Goal: Task Accomplishment & Management: Complete application form

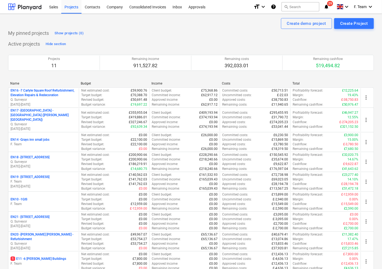
scroll to position [81, 0]
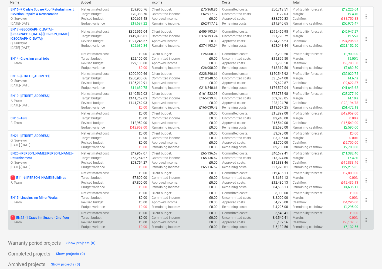
click at [36, 220] on p "F. Team" at bounding box center [44, 222] width 66 height 5
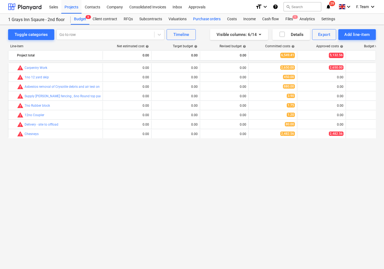
click at [207, 17] on div "Purchase orders" at bounding box center [207, 19] width 34 height 11
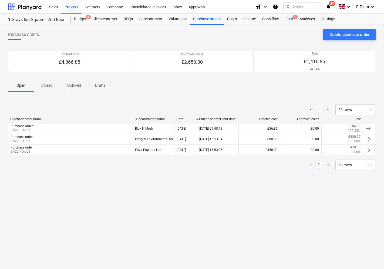
click at [287, 21] on div "Files 1" at bounding box center [289, 19] width 14 height 11
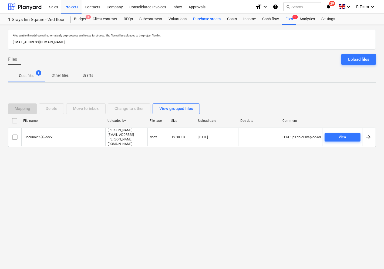
click at [201, 19] on div "Purchase orders" at bounding box center [207, 19] width 34 height 11
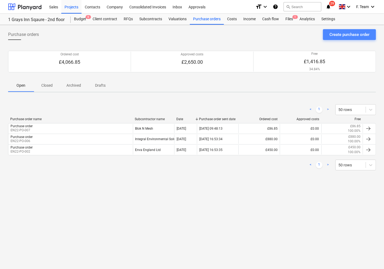
click at [344, 36] on div "Create purchase order" at bounding box center [349, 34] width 40 height 7
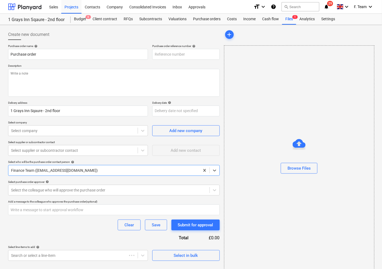
type textarea "x"
type input "EN22-PO-008"
type textarea "x"
click at [25, 131] on div at bounding box center [73, 130] width 124 height 5
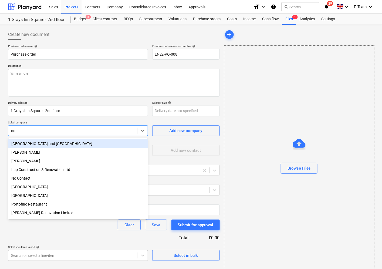
type input "nol"
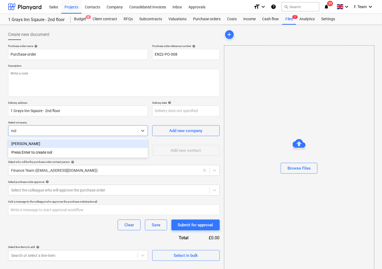
type textarea "x"
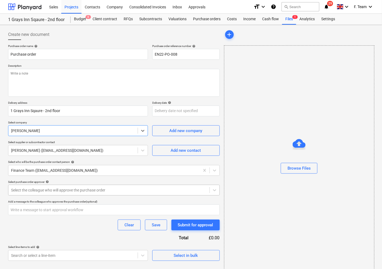
click at [41, 187] on div at bounding box center [109, 189] width 196 height 5
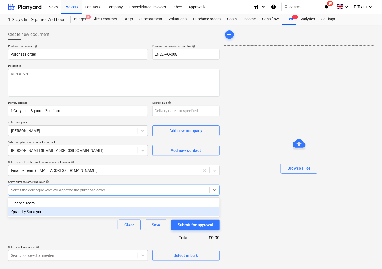
click at [31, 212] on div "Quantity Surveyor" at bounding box center [114, 211] width 212 height 9
type textarea "x"
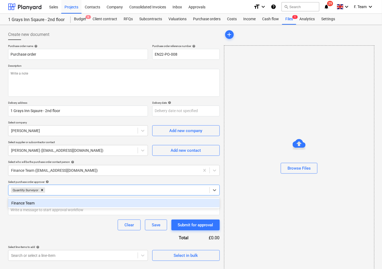
scroll to position [5, 0]
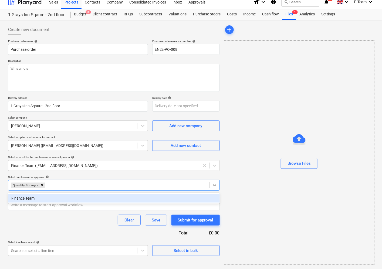
click at [34, 222] on div "Clear Save Submit for approval" at bounding box center [114, 220] width 212 height 11
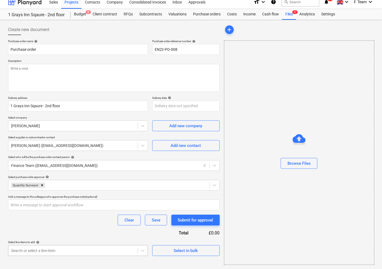
click at [68, 251] on body "Sales Projects Contacts Company Consolidated Invoices Inbox Approvals format_si…" at bounding box center [191, 129] width 382 height 269
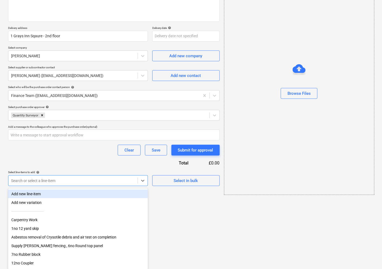
type input "k"
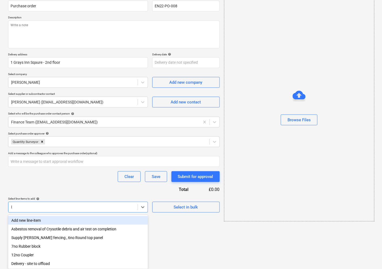
scroll to position [5, 0]
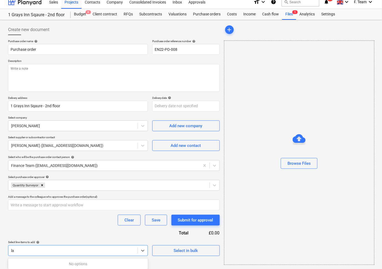
type input "l"
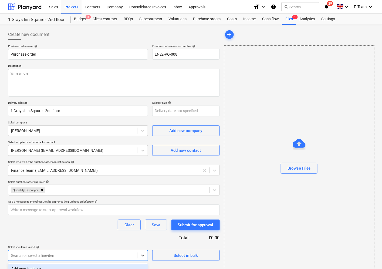
scroll to position [75, 0]
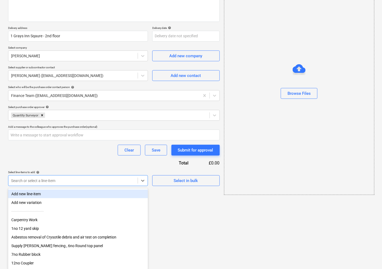
click at [59, 193] on div "Add new line-item" at bounding box center [78, 194] width 140 height 9
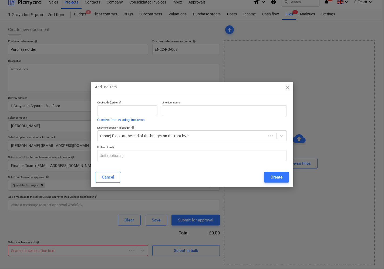
type textarea "x"
click at [196, 107] on input "text" at bounding box center [224, 110] width 125 height 11
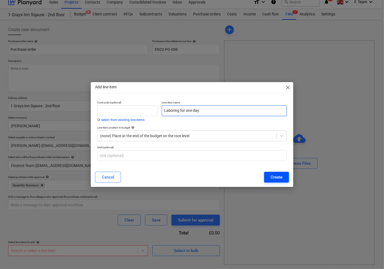
type input "Laboring for one day"
click at [280, 177] on div "Create" at bounding box center [277, 177] width 12 height 7
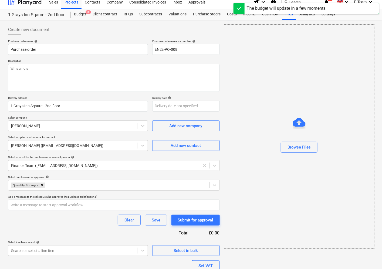
scroll to position [47, 0]
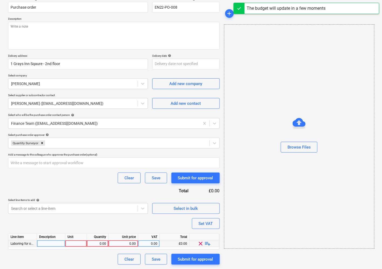
type textarea "x"
click at [52, 244] on div at bounding box center [51, 243] width 28 height 7
click at [72, 242] on div at bounding box center [76, 243] width 22 height 7
type input "Nos"
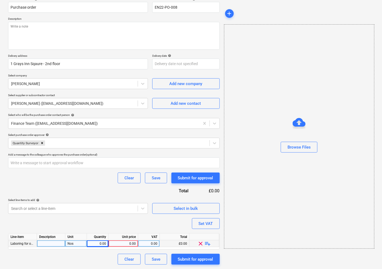
type textarea "x"
type input "156"
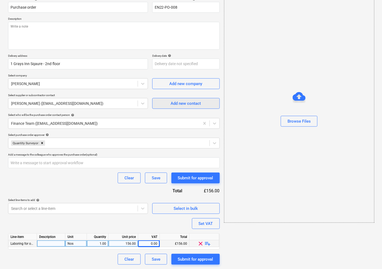
scroll to position [0, 0]
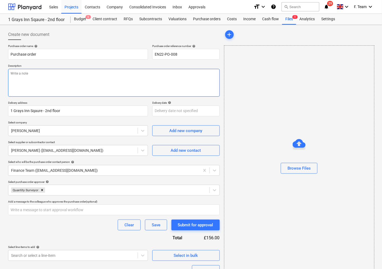
click at [26, 77] on textarea at bounding box center [114, 83] width 212 height 28
paste textarea "please ensure you send your invoice to [enter specific Planyard email address f…"
type textarea "x"
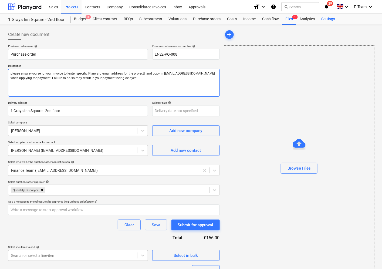
type textarea "please ensure you send your invoice to [enter specific Planyard email address f…"
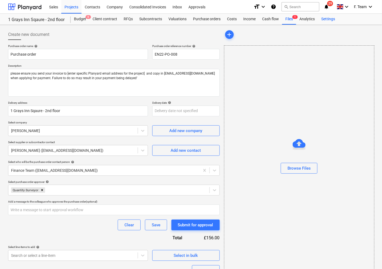
click at [325, 19] on div "Settings" at bounding box center [328, 19] width 20 height 11
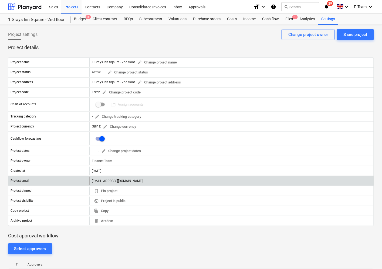
drag, startPoint x: 90, startPoint y: 180, endPoint x: 190, endPoint y: 183, distance: 99.9
click at [190, 183] on div "[EMAIL_ADDRESS][DOMAIN_NAME]" at bounding box center [231, 181] width 284 height 9
copy div "[EMAIL_ADDRESS][DOMAIN_NAME]"
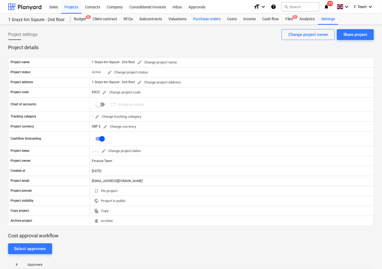
click at [210, 20] on div "Purchase orders" at bounding box center [207, 19] width 34 height 11
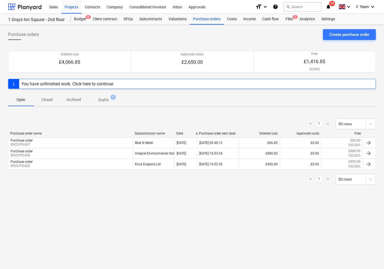
click at [105, 102] on p "Drafts" at bounding box center [103, 100] width 11 height 6
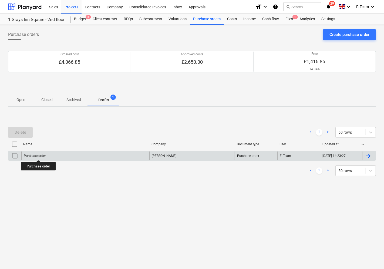
click at [39, 155] on div "Purchase order" at bounding box center [35, 156] width 22 height 4
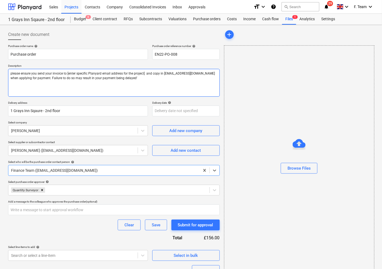
click at [46, 72] on textarea "please ensure you send your invoice to [enter specific Planyard email address f…" at bounding box center [114, 83] width 212 height 28
drag, startPoint x: 66, startPoint y: 73, endPoint x: 143, endPoint y: 74, distance: 76.7
click at [143, 74] on textarea "please ensure you send your invoice to [enter specific Planyard email address f…" at bounding box center [114, 83] width 212 height 28
paste textarea "[EMAIL_ADDRESS][DOMAIN_NAME]"
type textarea "x"
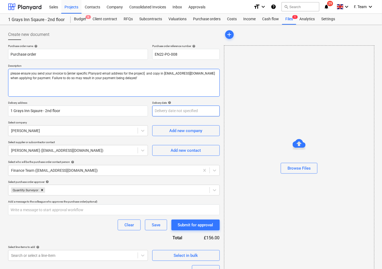
type textarea "please ensure you send your invoice [EMAIL_ADDRESS][DOMAIN_NAME] and copy in [E…"
click at [66, 72] on textarea "please ensure you send your invoice [EMAIL_ADDRESS][DOMAIN_NAME] and copy in [E…" at bounding box center [114, 83] width 212 height 28
type textarea "x"
click at [172, 88] on textarea "please ensure you send your invoice to [EMAIL_ADDRESS][DOMAIN_NAME] and copy in…" at bounding box center [114, 83] width 212 height 28
type textarea "please ensure you send your invoice to [EMAIL_ADDRESS][DOMAIN_NAME] and copy in…"
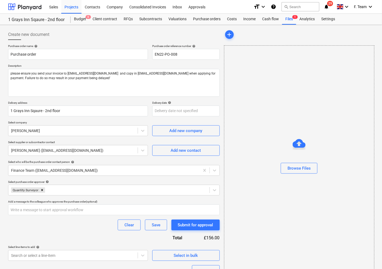
click at [52, 238] on div "Purchase order name help Purchase order Purchase order reference number help EN…" at bounding box center [114, 177] width 212 height 267
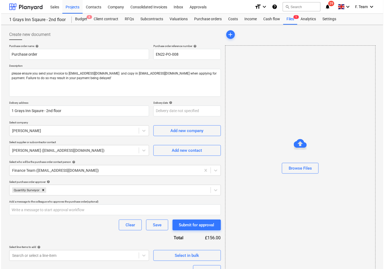
scroll to position [47, 0]
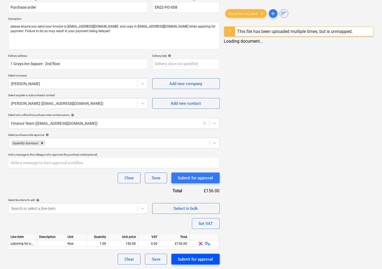
click at [198, 258] on div "Submit for approval" at bounding box center [195, 259] width 35 height 7
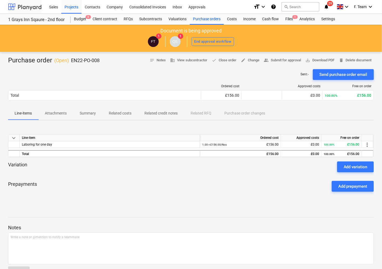
click at [13, 6] on div at bounding box center [24, 7] width 33 height 14
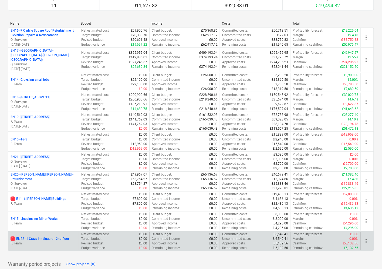
scroll to position [81, 0]
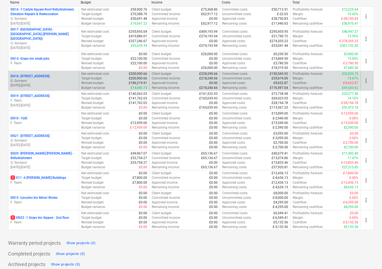
click at [24, 79] on p "Q. Surveyor" at bounding box center [44, 81] width 66 height 5
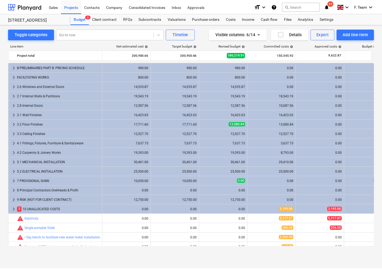
scroll to position [15, 0]
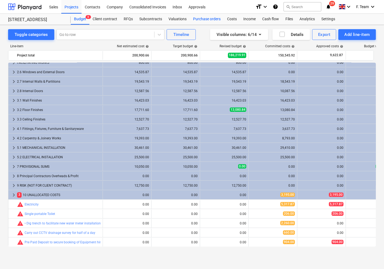
click at [203, 18] on div "Purchase orders" at bounding box center [207, 19] width 34 height 11
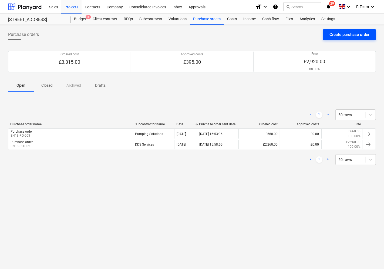
click at [357, 39] on button "Create purchase order" at bounding box center [349, 34] width 53 height 11
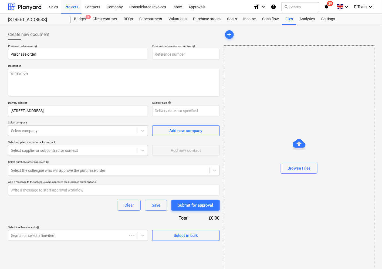
type textarea "x"
type input "EN18-PO-005"
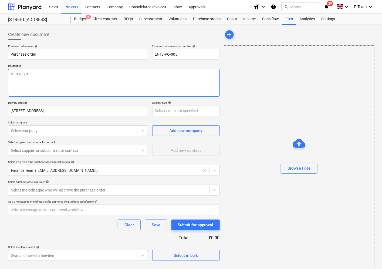
click at [50, 83] on textarea at bounding box center [114, 83] width 212 height 28
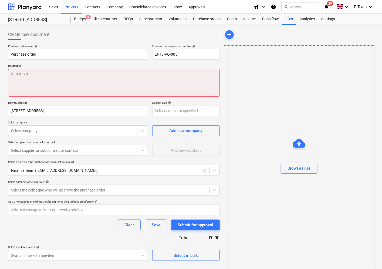
click at [43, 77] on textarea at bounding box center [114, 83] width 212 height 28
paste textarea "‘please ensure you send your invoice to [enter specific Planyard email address …"
type textarea "x"
type textarea "‘please ensure you send your invoice to [enter specific Planyard email address …"
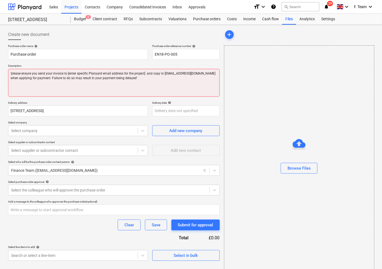
type textarea "x"
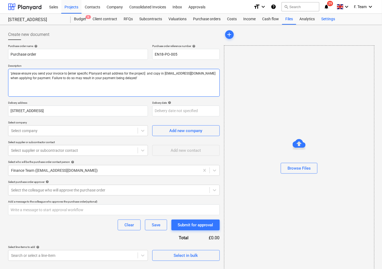
type textarea "‘please ensure you send your invoice to [enter specific Planyard email address …"
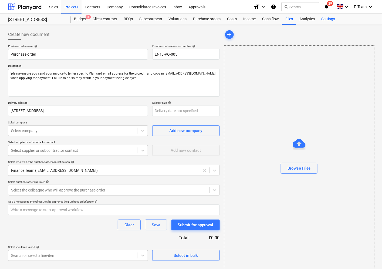
click at [327, 21] on div "Settings" at bounding box center [328, 19] width 20 height 11
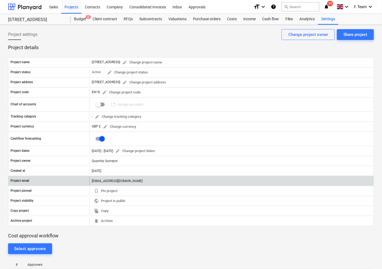
drag, startPoint x: 91, startPoint y: 182, endPoint x: 211, endPoint y: 183, distance: 120.4
click at [211, 183] on div "[EMAIL_ADDRESS][DOMAIN_NAME]" at bounding box center [231, 181] width 284 height 9
copy div "[EMAIL_ADDRESS][DOMAIN_NAME]"
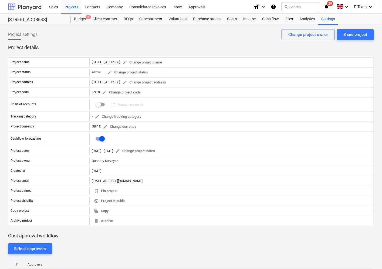
click at [29, 9] on div at bounding box center [24, 7] width 33 height 14
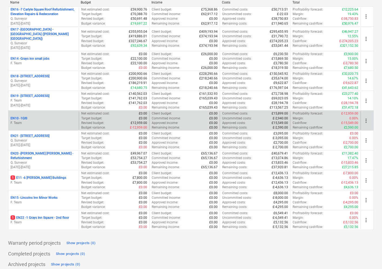
scroll to position [51, 0]
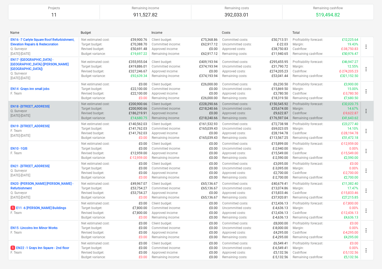
click at [41, 109] on p "Q. Surveyor" at bounding box center [44, 111] width 66 height 5
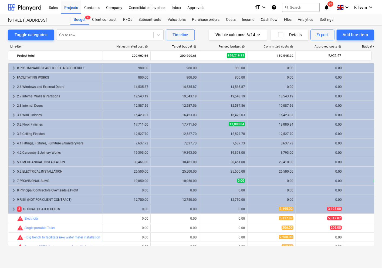
scroll to position [15, 0]
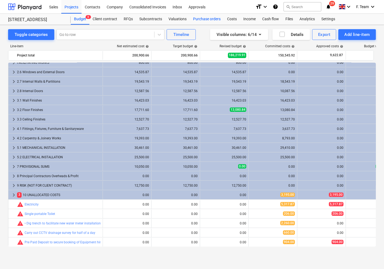
click at [207, 19] on div "Purchase orders" at bounding box center [207, 19] width 34 height 11
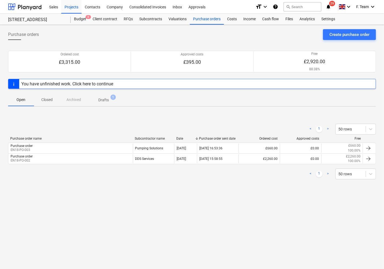
click at [109, 100] on span "Drafts 1" at bounding box center [103, 100] width 19 height 6
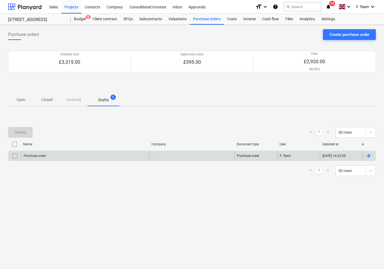
click at [102, 157] on div "Purchase order" at bounding box center [85, 155] width 128 height 9
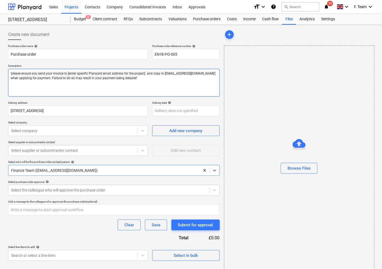
click at [66, 72] on textarea "‘please ensure you send your invoice to [enter specific Planyard email address …" at bounding box center [114, 83] width 212 height 28
paste textarea "[EMAIL_ADDRESS][DOMAIN_NAME]"
type textarea "x"
type textarea "‘please ensure you send your invoice to [EMAIL_ADDRESS][DOMAIN_NAME] and copy i…"
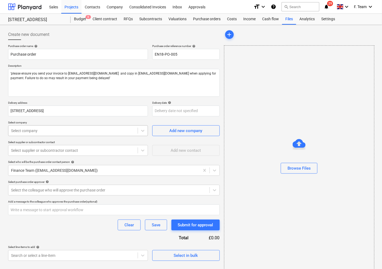
type textarea "x"
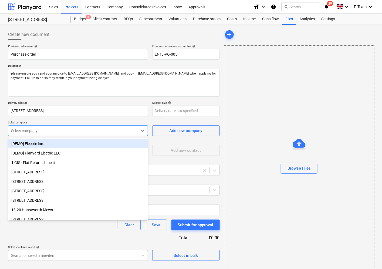
click at [60, 134] on div "Select company" at bounding box center [72, 131] width 129 height 8
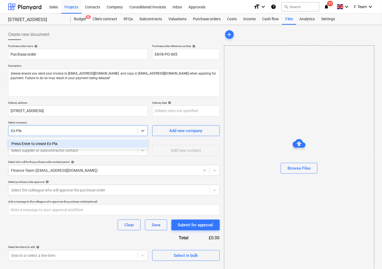
type input "Ex-Plas"
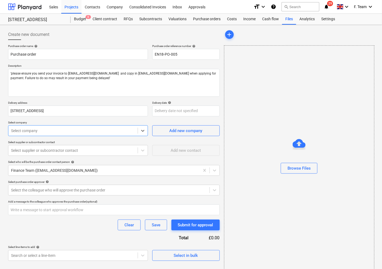
drag, startPoint x: 33, startPoint y: 130, endPoint x: 0, endPoint y: 130, distance: 32.9
click at [0, 130] on div "Create new document Purchase order name help Purchase order Purchase order refe…" at bounding box center [191, 149] width 382 height 249
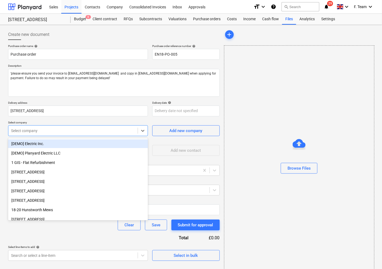
click at [18, 131] on div at bounding box center [73, 130] width 124 height 5
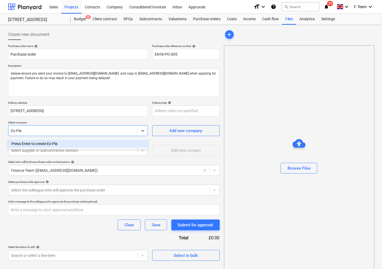
type input "Ex-Plas"
click at [94, 146] on div "Press Enter to create Ex-Plas" at bounding box center [78, 143] width 140 height 9
type textarea "x"
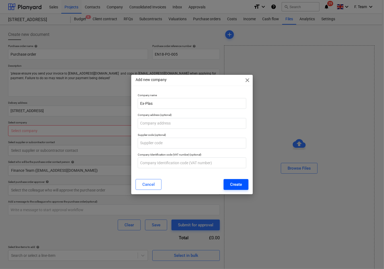
click at [242, 185] on button "Create" at bounding box center [236, 184] width 25 height 11
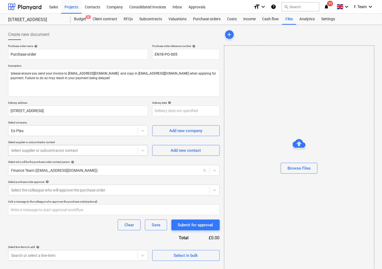
click at [88, 153] on div "Select supplier or subcontractor contact" at bounding box center [72, 151] width 129 height 8
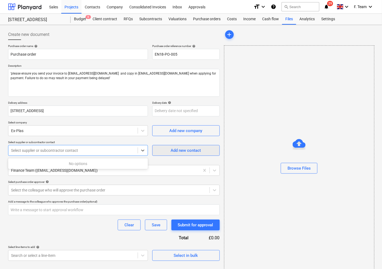
click at [189, 147] on div "Add new contact" at bounding box center [186, 150] width 30 height 7
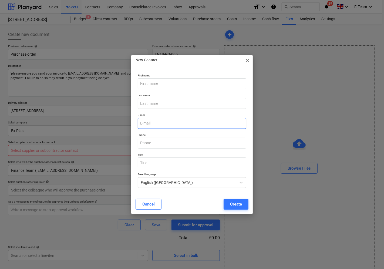
drag, startPoint x: 142, startPoint y: 122, endPoint x: 145, endPoint y: 122, distance: 3.5
click at [142, 122] on input "email" at bounding box center [192, 123] width 109 height 11
type textarea "x"
paste input "[EMAIL_ADDRESS][DOMAIN_NAME]"
type input "[EMAIL_ADDRESS][DOMAIN_NAME]"
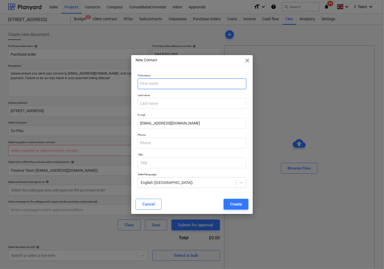
click at [160, 84] on input "text" at bounding box center [192, 83] width 109 height 11
type input "[PERSON_NAME]"
click at [240, 206] on div "Create" at bounding box center [236, 204] width 12 height 7
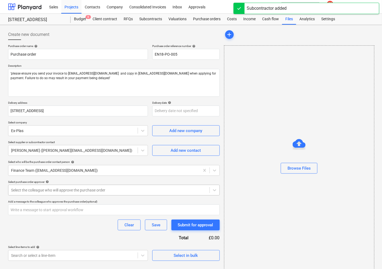
click at [66, 190] on div at bounding box center [109, 189] width 196 height 5
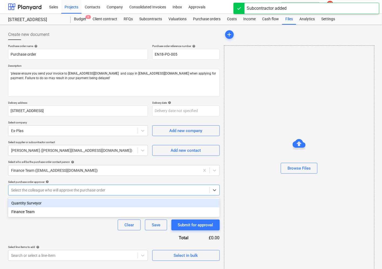
click at [42, 203] on div "Quantity Surveyor" at bounding box center [114, 203] width 212 height 9
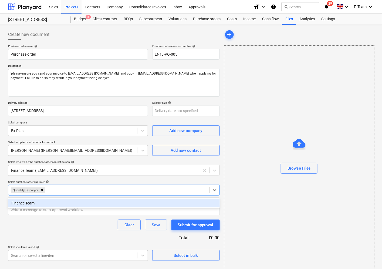
scroll to position [5, 0]
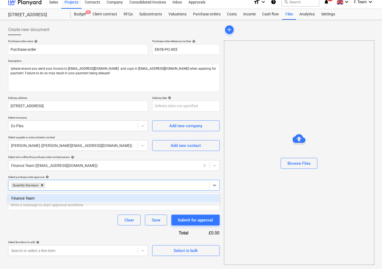
click at [42, 241] on div "Select line-items to add help" at bounding box center [78, 242] width 140 height 4
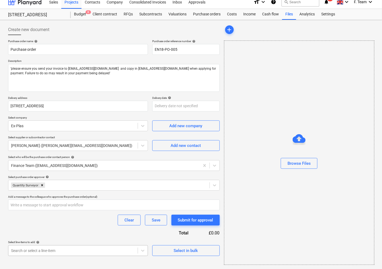
click at [41, 247] on body "Sales Projects Contacts Company Consolidated Invoices Inbox Approvals format_si…" at bounding box center [191, 129] width 382 height 269
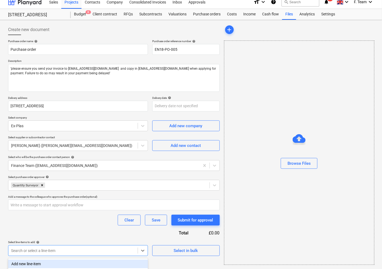
scroll to position [76, 0]
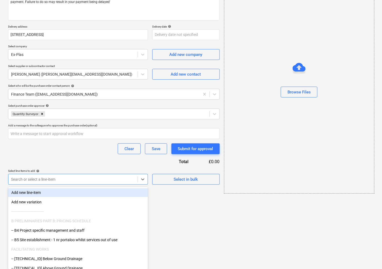
click at [53, 194] on div "Add new line-item" at bounding box center [78, 192] width 140 height 9
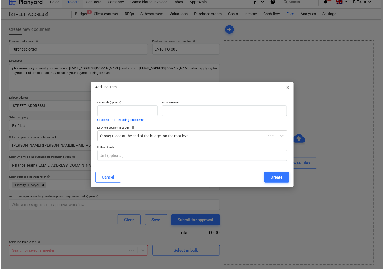
scroll to position [5, 0]
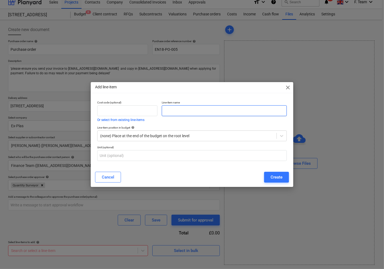
click at [177, 109] on input "text" at bounding box center [224, 110] width 125 height 11
type textarea "x"
paste input "• Supply and fit Aluminium entrance door with 2no side lights, Door colour to b…"
click at [179, 110] on input "• Supply and fit Aluminium entrance door with 2no side lights, Door colour to b…" at bounding box center [224, 110] width 125 height 11
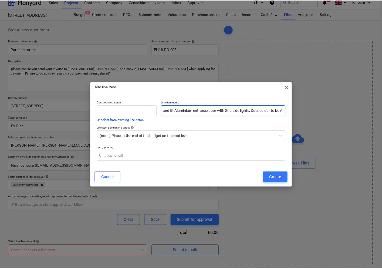
scroll to position [0, 0]
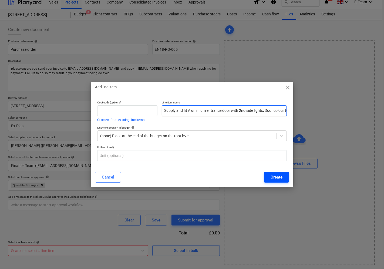
type input "Supply and fit Aluminium entrance door with 2no side lights, Door colour to be …"
click at [281, 178] on div "Create" at bounding box center [277, 177] width 12 height 7
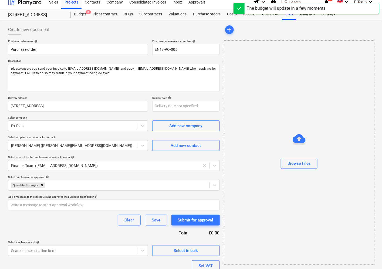
scroll to position [47, 0]
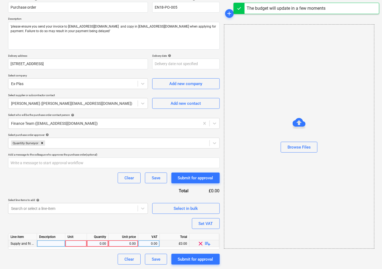
type textarea "x"
click at [68, 242] on div at bounding box center [76, 243] width 22 height 7
type input "Nos"
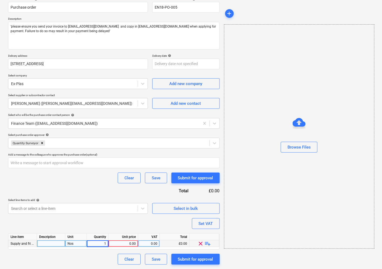
type textarea "x"
type input "3404"
click at [46, 243] on div at bounding box center [51, 243] width 28 height 7
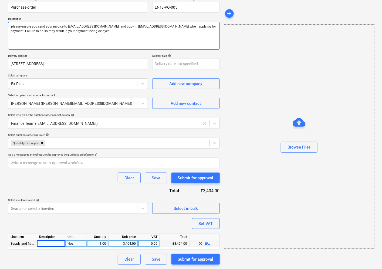
click at [11, 25] on textarea "‘please ensure you send your invoice to [EMAIL_ADDRESS][DOMAIN_NAME] and copy i…" at bounding box center [114, 36] width 212 height 28
click at [9, 26] on textarea "‘please ensure you send your invoice to [EMAIL_ADDRESS][DOMAIN_NAME] and copy i…" at bounding box center [114, 36] width 212 height 28
paste textarea "• Supply and fit Aluminium entrance door with 2no side lights, Door colour to b…"
type textarea "x"
type textarea "• Supply and fit Aluminium entrance door with 2no side lights, Door colour to b…"
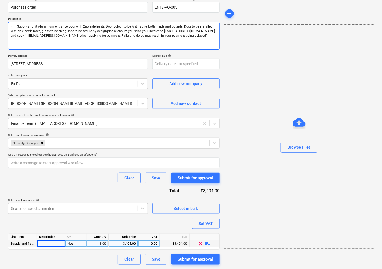
type textarea "x"
type textarea "• Supply and fit Aluminium entrance door with 2no side lights, Door colour to b…"
type textarea "x"
type textarea "• Supply and fit Aluminium entrance door with 2no side lights, Door colour to b…"
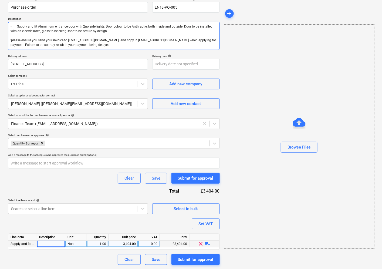
type textarea "x"
type textarea "• Supply and fit Aluminium entrance door with 2no side lights, Door colour to b…"
type textarea "x"
type textarea "• Supply and fit Aluminium entrance door with 2no side lights, Door colour to b…"
type textarea "x"
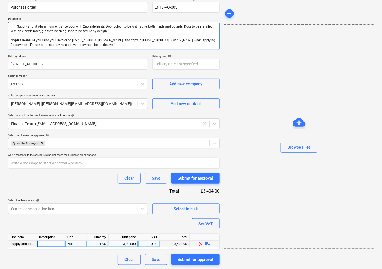
type textarea "• Supply and fit Aluminium entrance door with 2no side lights, Door colour to b…"
type textarea "x"
type textarea "• Supply and fit Aluminium entrance door with 2no side lights, Door colour to b…"
type textarea "x"
type textarea "• Supply and fit Aluminium entrance door with 2no side lights, Door colour to b…"
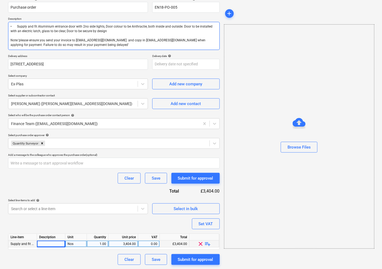
type textarea "x"
type textarea "• Supply and fit Aluminium entrance door with 2no side lights, Door colour to b…"
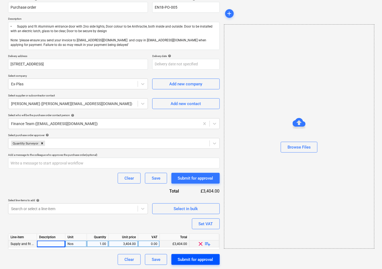
click at [206, 258] on div "Submit for approval" at bounding box center [195, 259] width 35 height 7
type textarea "x"
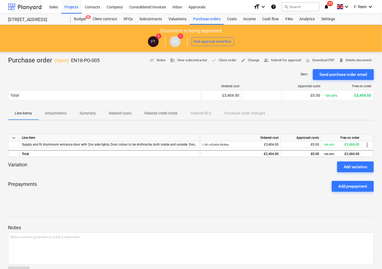
click at [18, 2] on div at bounding box center [24, 7] width 33 height 14
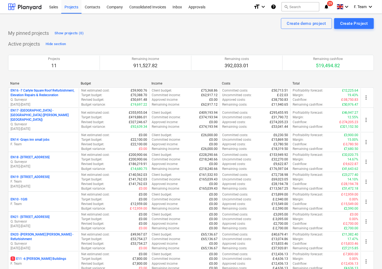
click at [185, 28] on div "Create demo project Create Project" at bounding box center [191, 23] width 366 height 11
click at [133, 35] on div "My pinned projects Show projects (0)" at bounding box center [191, 33] width 366 height 9
click at [126, 31] on div "My pinned projects Show projects (0)" at bounding box center [191, 33] width 366 height 9
click at [127, 28] on div "Create demo project Create Project" at bounding box center [191, 23] width 366 height 11
